Goal: Ask a question

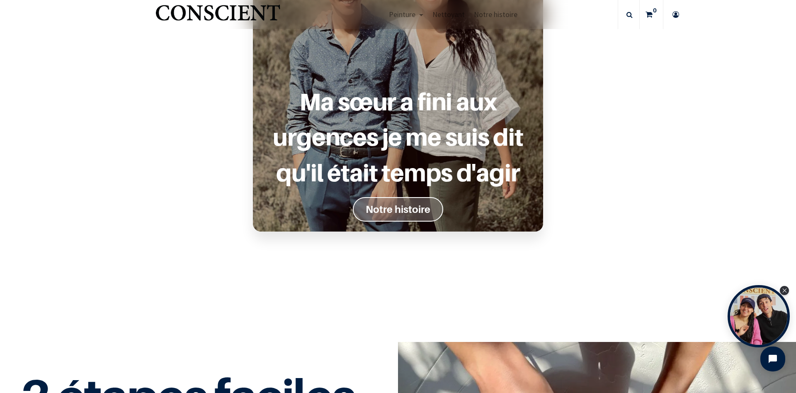
scroll to position [748, 0]
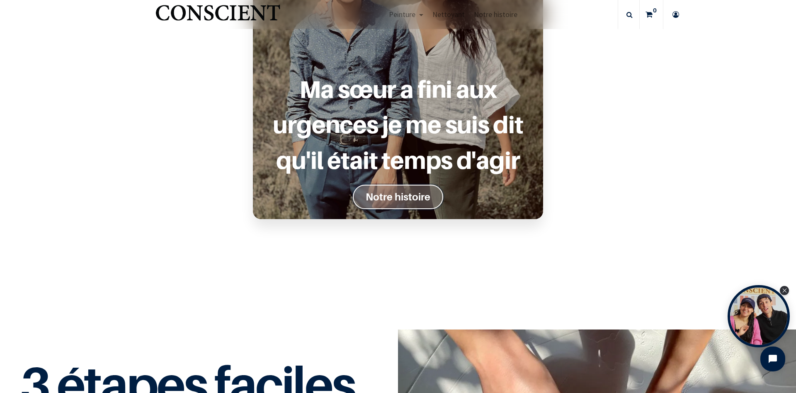
click at [423, 197] on font "Notre histoire" at bounding box center [398, 197] width 65 height 12
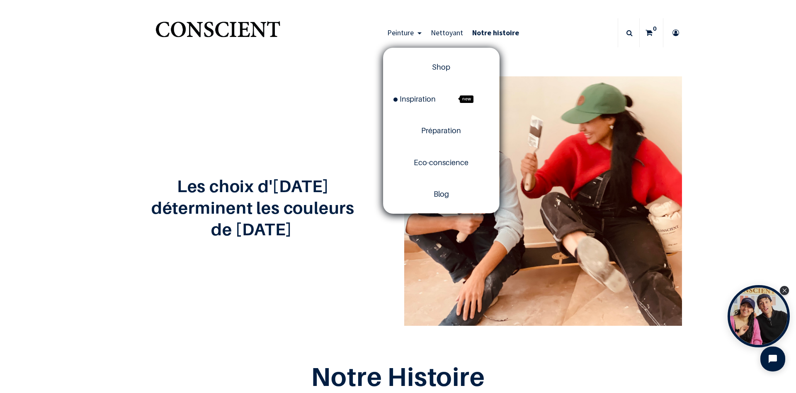
click at [421, 32] on link "Peinture" at bounding box center [405, 32] width 44 height 29
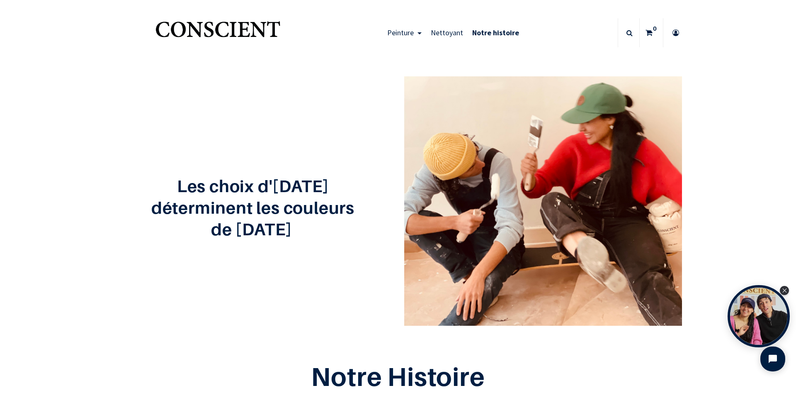
click at [413, 33] on span "Peinture" at bounding box center [400, 33] width 27 height 10
click at [248, 34] on img "Logo of Conscient" at bounding box center [218, 33] width 128 height 33
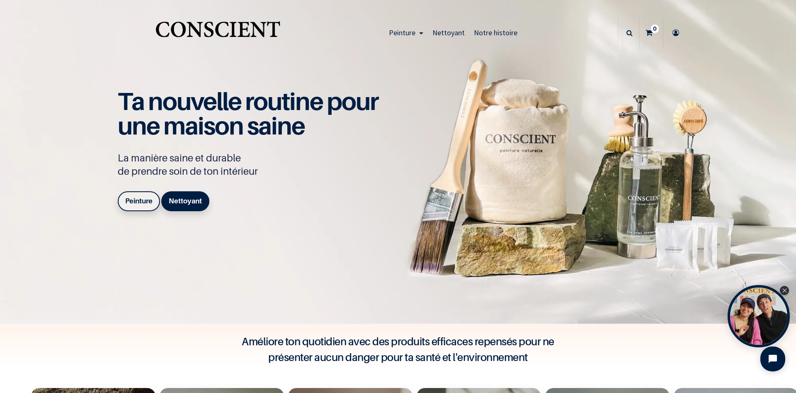
click at [140, 204] on b "Peinture" at bounding box center [138, 201] width 27 height 8
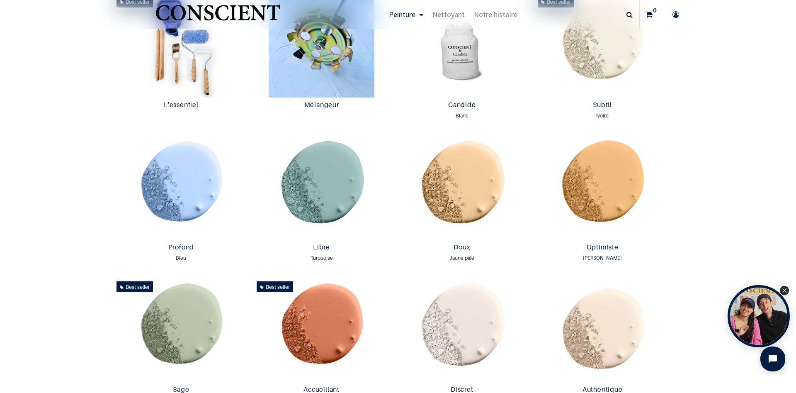
scroll to position [439, 0]
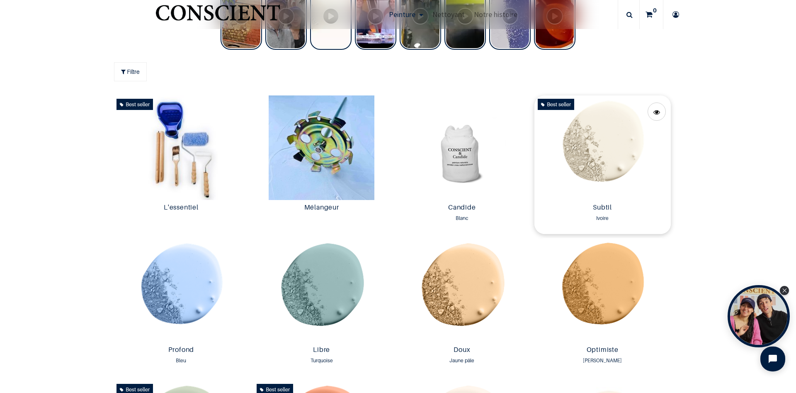
click at [607, 141] on img at bounding box center [603, 147] width 136 height 104
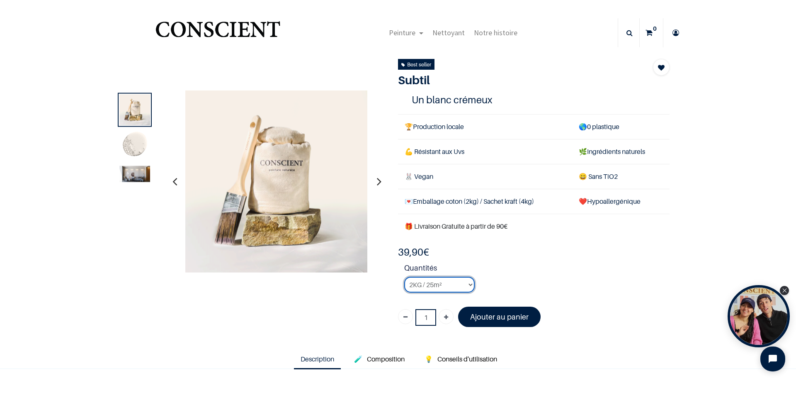
click at [404, 277] on select "2KG / 25m² 4KG / 50m² 8KG / 100m² Testeur" at bounding box center [439, 285] width 71 height 16
click at [470, 285] on select "2KG / 25m² 4KG / 50m² 8KG / 100m² Testeur" at bounding box center [439, 285] width 71 height 16
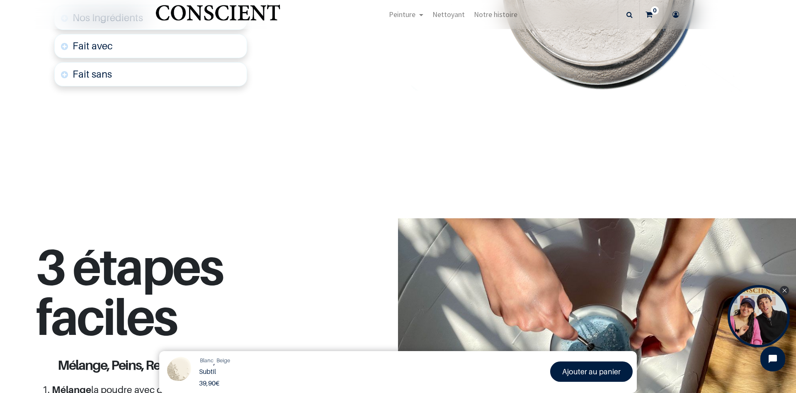
scroll to position [546, 0]
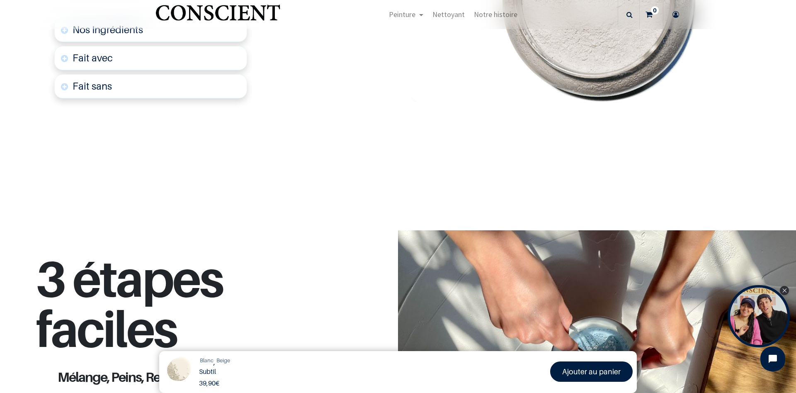
click at [222, 59] on link "Fait avec" at bounding box center [150, 58] width 193 height 24
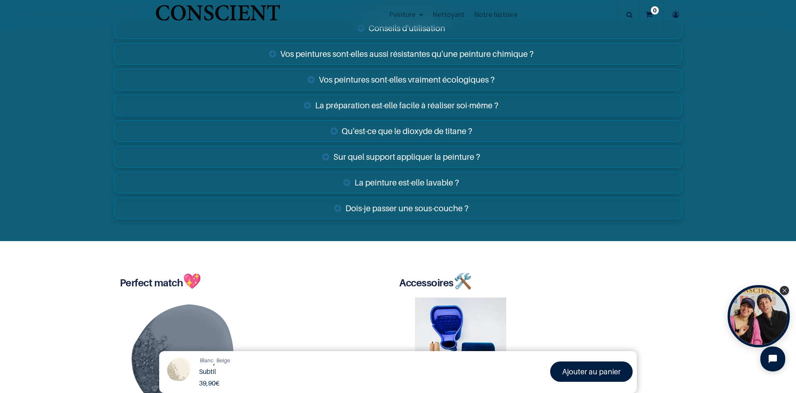
scroll to position [1601, 0]
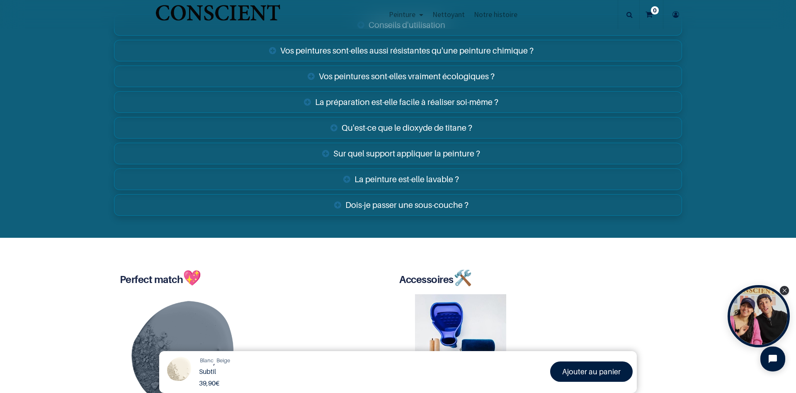
click at [479, 154] on link "Sur quel support appliquer la peinture ?" at bounding box center [398, 154] width 568 height 22
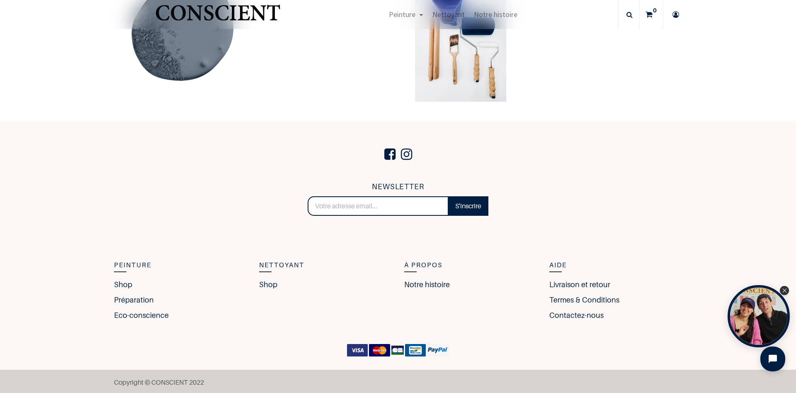
scroll to position [2030, 0]
click at [589, 312] on link "Contactez-nous" at bounding box center [579, 314] width 58 height 11
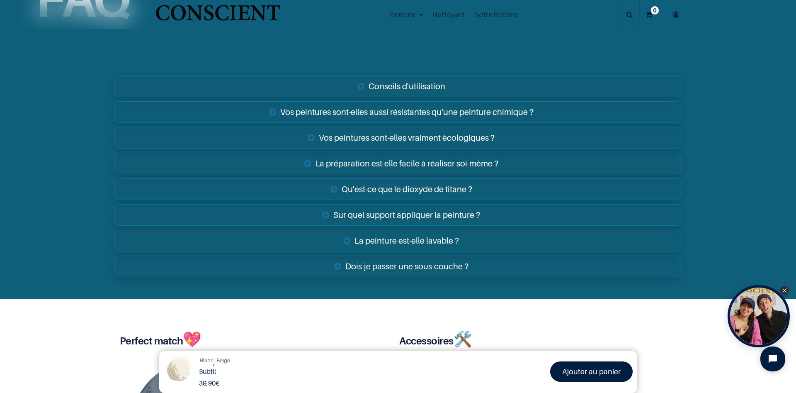
scroll to position [1440, 0]
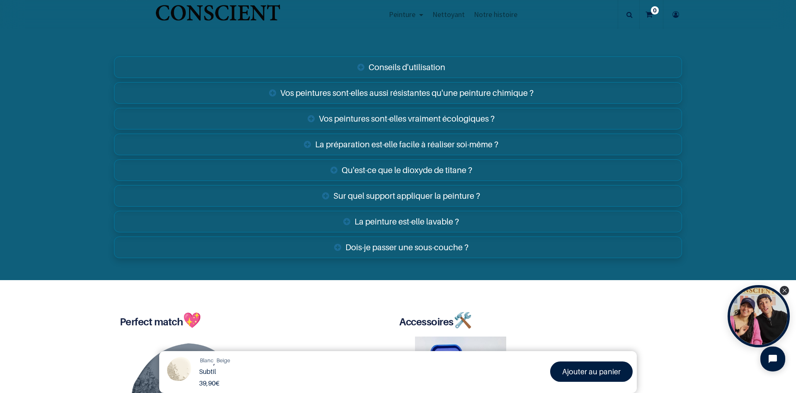
click at [417, 194] on link "Sur quel support appliquer la peinture ?" at bounding box center [398, 196] width 568 height 22
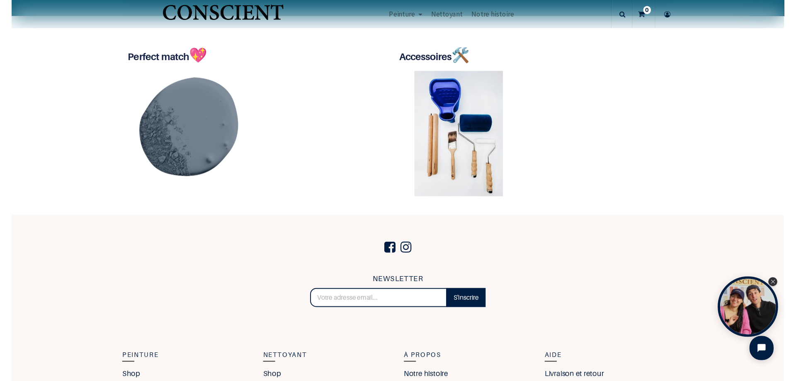
scroll to position [1912, 0]
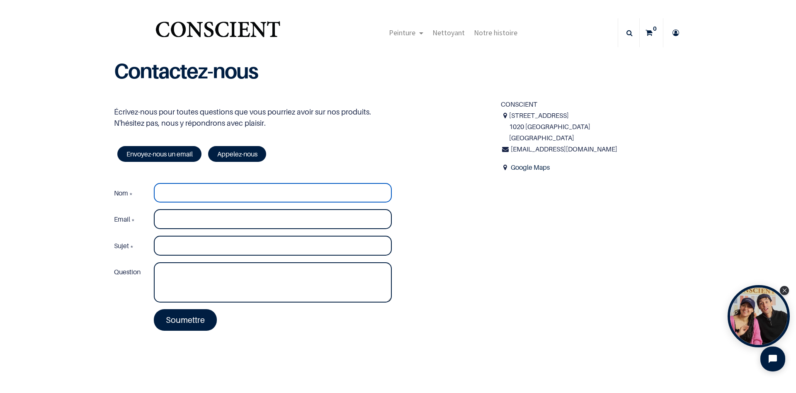
click at [201, 194] on input "Nom *" at bounding box center [273, 193] width 238 height 20
type input "é"
type input "[PERSON_NAME]"
click at [171, 222] on input "Email *" at bounding box center [273, 219] width 238 height 20
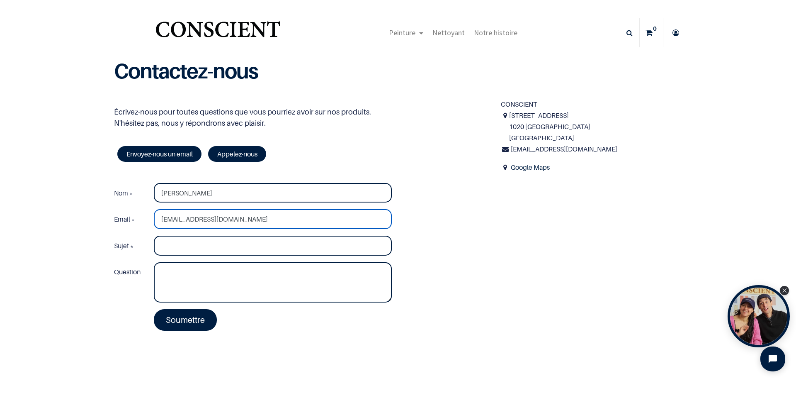
type input "[EMAIL_ADDRESS][DOMAIN_NAME]"
click at [174, 243] on input "Sujet *" at bounding box center [273, 246] width 238 height 20
type input "support peinture - [GEOGRAPHIC_DATA]"
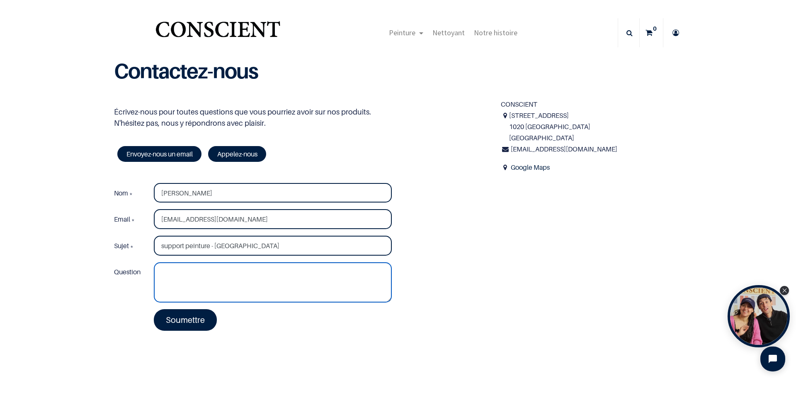
click at [191, 278] on textarea "Question" at bounding box center [273, 282] width 238 height 41
type textarea "Bonjour. A la recherche d'une peinture écologique pour ma salle de bains, je su…"
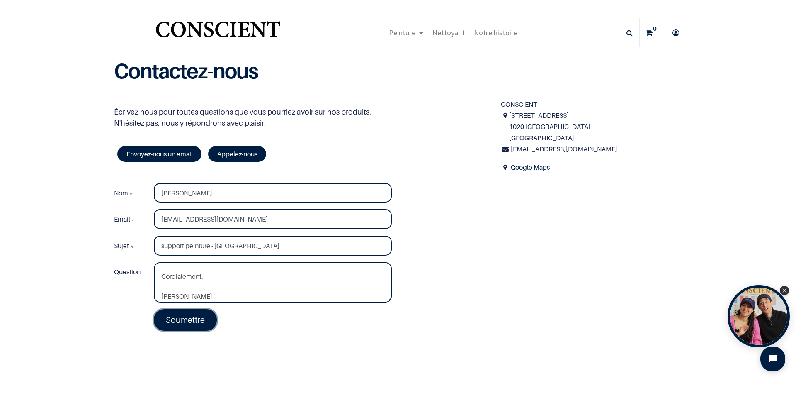
click at [193, 321] on link "Soumettre" at bounding box center [185, 320] width 63 height 22
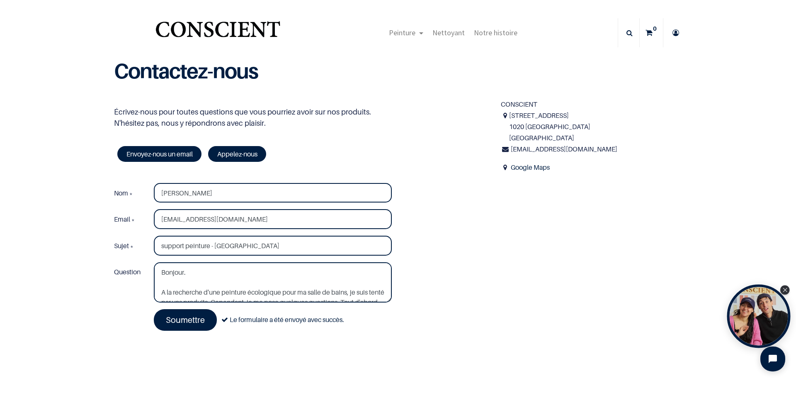
click at [762, 312] on div "Open Tolstoy widget" at bounding box center [759, 316] width 63 height 63
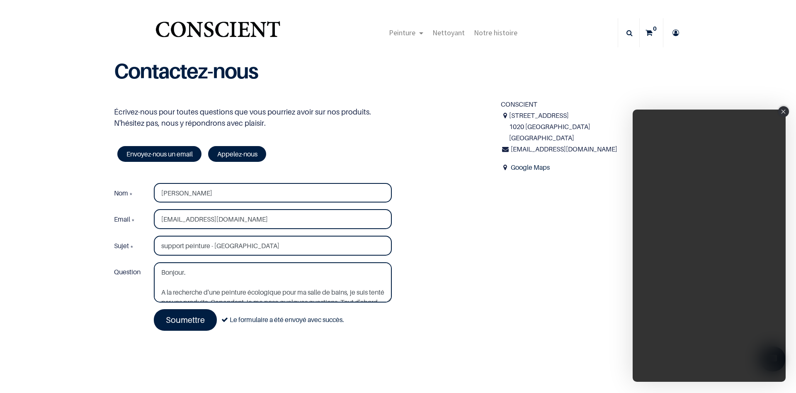
click at [783, 108] on div "Close" at bounding box center [784, 111] width 11 height 11
